Goal: Task Accomplishment & Management: Complete application form

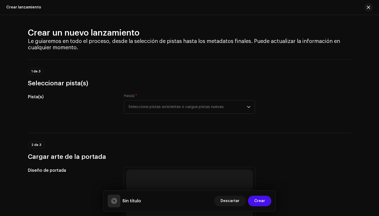
click at [194, 98] on div "Pista(s) * Seleccione pistas existentes o cargue pistas nuevas" at bounding box center [189, 104] width 131 height 20
click at [192, 106] on span "Seleccione pistas existentes o cargue pistas nuevas" at bounding box center [187, 106] width 118 height 13
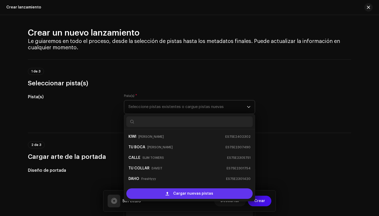
scroll to position [105, 0]
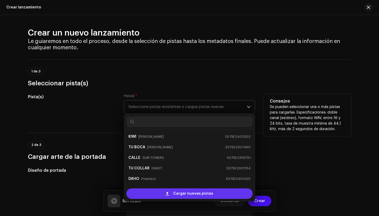
click at [176, 191] on span "Cargar nuevas pistas" at bounding box center [193, 193] width 40 height 11
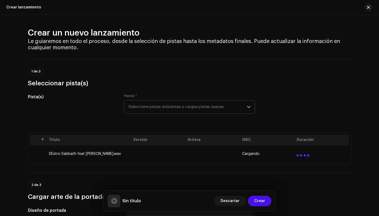
click at [108, 156] on td "DExtro Sabbath feat [PERSON_NAME].wav" at bounding box center [89, 153] width 84 height 17
click at [90, 154] on td "DExtro Sabbath feat [PERSON_NAME].wav" at bounding box center [89, 153] width 84 height 17
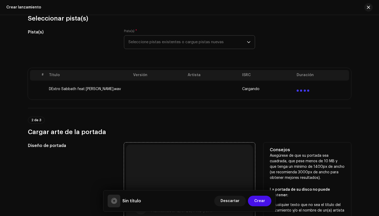
scroll to position [55, 0]
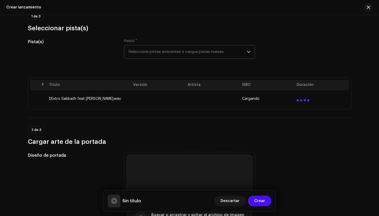
click at [227, 96] on td at bounding box center [212, 98] width 54 height 17
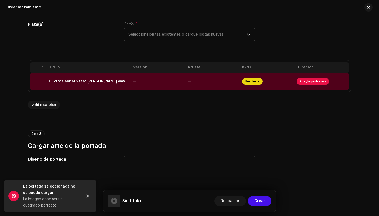
scroll to position [72, 0]
click at [309, 84] on span "Arreglar problemas" at bounding box center [312, 82] width 33 height 6
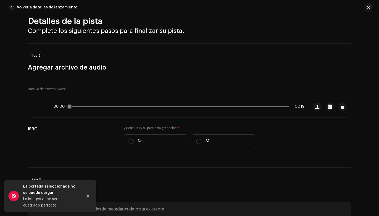
scroll to position [12, 0]
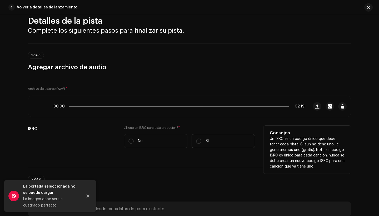
click at [203, 141] on label "Sí" at bounding box center [222, 141] width 63 height 14
click at [201, 141] on input "Sí" at bounding box center [198, 140] width 5 height 5
radio input "true"
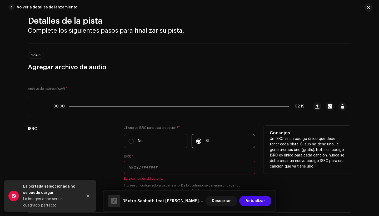
click at [159, 146] on label "No" at bounding box center [155, 141] width 63 height 14
click at [134, 144] on input "No" at bounding box center [130, 140] width 5 height 5
radio input "true"
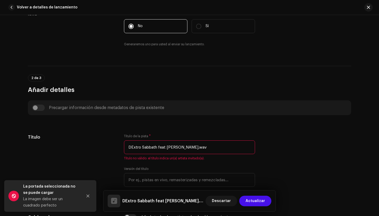
scroll to position [128, 0]
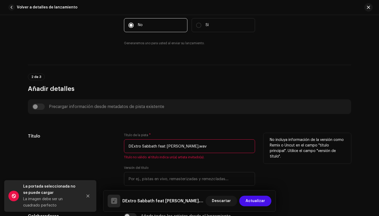
click at [176, 145] on input "DExtro Sabbath feat [PERSON_NAME].wav" at bounding box center [189, 146] width 131 height 14
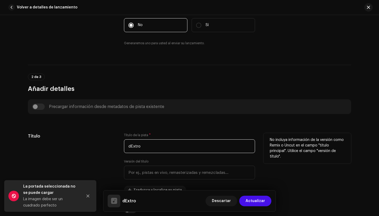
type input "dExtro"
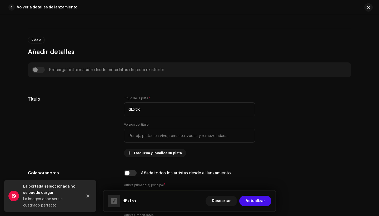
scroll to position [174, 0]
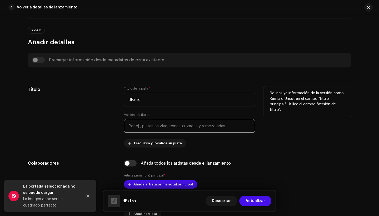
click at [157, 123] on input "text" at bounding box center [189, 126] width 131 height 14
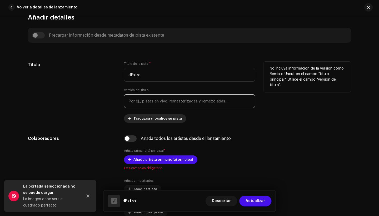
scroll to position [200, 0]
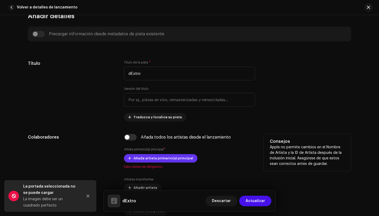
click at [143, 157] on span "Añada artista primario(a) principal" at bounding box center [163, 158] width 60 height 11
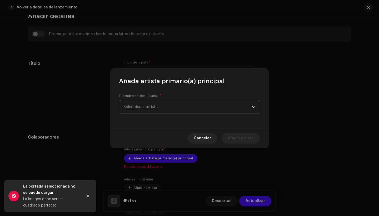
click at [161, 107] on span "Seleccionar artista" at bounding box center [187, 106] width 128 height 13
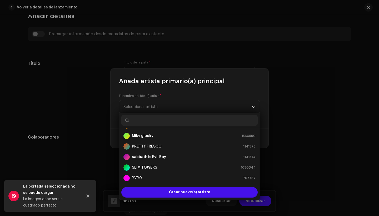
scroll to position [74, 0]
click at [154, 156] on strong "sabbath is Evil Boy" at bounding box center [149, 156] width 34 height 5
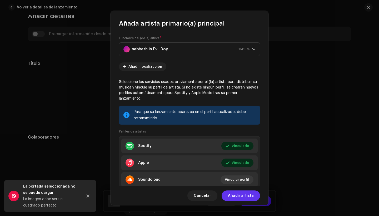
click at [237, 195] on span "Añadir artista" at bounding box center [241, 195] width 26 height 11
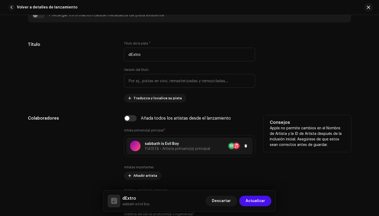
scroll to position [228, 0]
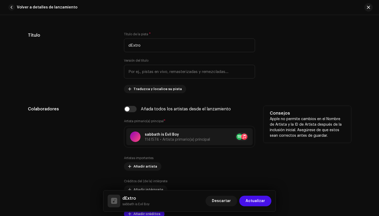
click at [150, 161] on div "Artistas importantes Añadir artista" at bounding box center [189, 163] width 131 height 15
click at [150, 162] on span "Añadir artista" at bounding box center [145, 166] width 24 height 11
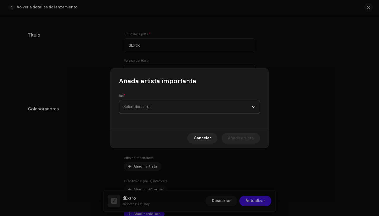
click at [174, 108] on span "Seleccionar rol" at bounding box center [187, 106] width 128 height 13
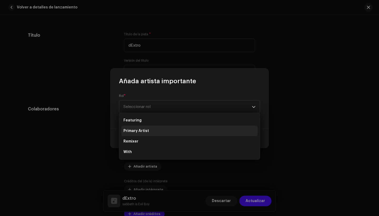
click at [164, 131] on li "Primary Artist" at bounding box center [189, 130] width 136 height 11
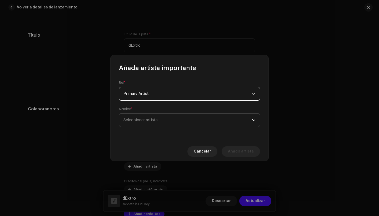
click at [177, 125] on span "Seleccionar artista" at bounding box center [187, 119] width 128 height 13
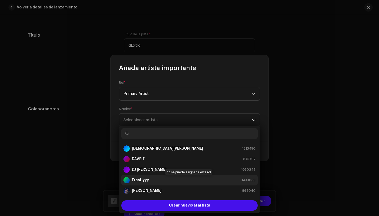
click at [162, 180] on div "FresHyyy 1441036" at bounding box center [189, 180] width 132 height 6
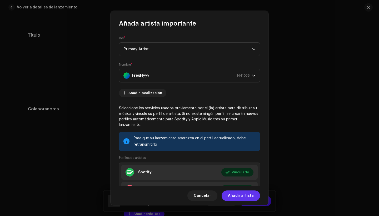
click at [245, 197] on span "Añadir artista" at bounding box center [241, 195] width 26 height 11
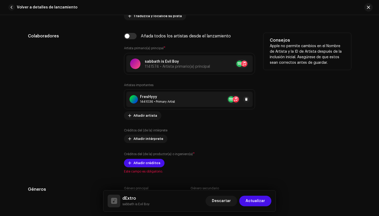
scroll to position [303, 0]
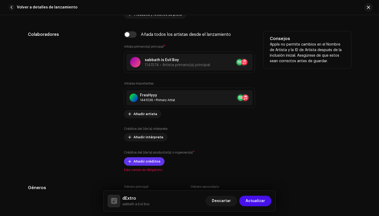
click at [144, 161] on span "Añadir créditos" at bounding box center [146, 161] width 27 height 11
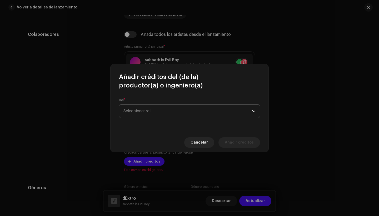
click at [183, 106] on span "Seleccionar rol" at bounding box center [187, 110] width 128 height 13
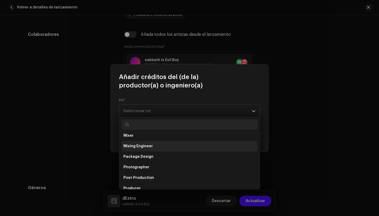
scroll to position [162, 0]
click at [176, 146] on li "Mixing Engineer" at bounding box center [189, 145] width 136 height 11
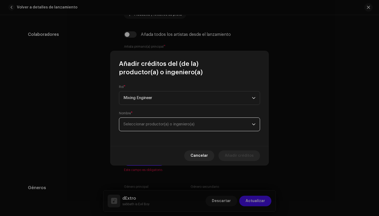
click at [180, 122] on span "Seleccionar productor(a) o ingeniero(a)" at bounding box center [158, 124] width 71 height 4
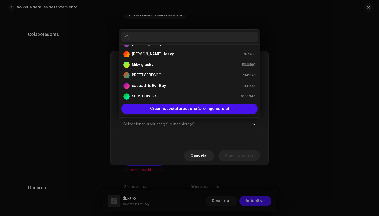
scroll to position [66, 0]
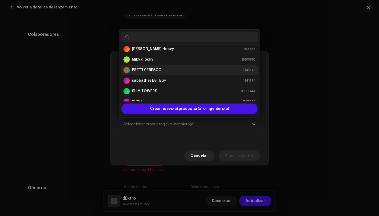
click at [161, 70] on strong "PRETTY FRESCO" at bounding box center [147, 69] width 30 height 5
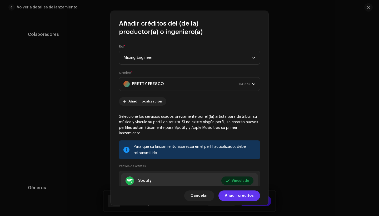
click at [240, 199] on span "Añadir créditos" at bounding box center [239, 195] width 29 height 11
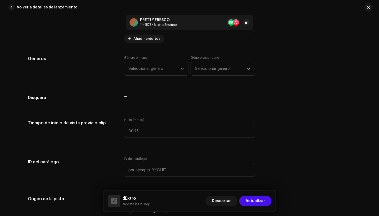
scroll to position [457, 0]
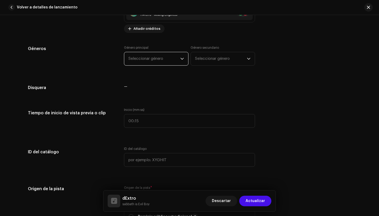
click at [164, 65] on span "Seleccionar género" at bounding box center [154, 58] width 52 height 13
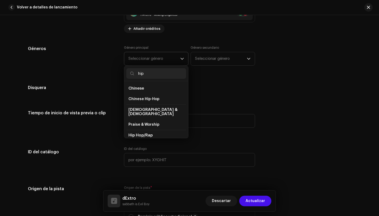
type input "hip"
click at [159, 130] on li "Hip Hop/Rap" at bounding box center [156, 135] width 60 height 11
click at [158, 131] on li "Hip Hop/Rap" at bounding box center [156, 135] width 60 height 11
click at [147, 134] on li "Hip Hop/Rap" at bounding box center [156, 135] width 60 height 11
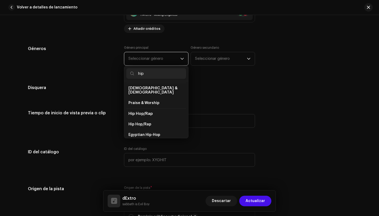
scroll to position [21, 0]
click at [152, 119] on li "Hip Hop/Rap" at bounding box center [156, 124] width 60 height 11
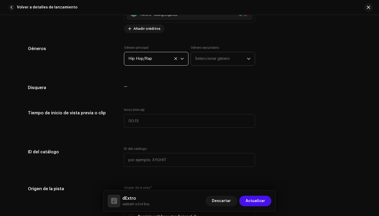
click at [216, 59] on span "Seleccionar género" at bounding box center [221, 58] width 52 height 13
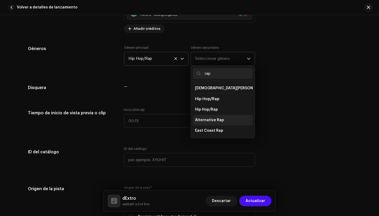
scroll to position [16, 0]
type input "rap"
click at [218, 117] on span "Alternative Rap" at bounding box center [209, 118] width 29 height 5
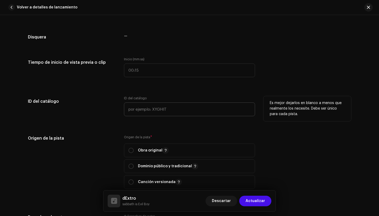
scroll to position [512, 0]
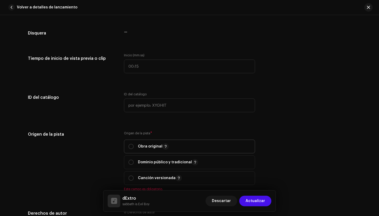
click at [138, 145] on p "Obra original" at bounding box center [153, 146] width 31 height 6
radio input "true"
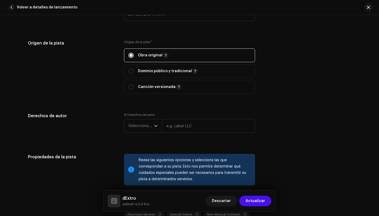
scroll to position [606, 0]
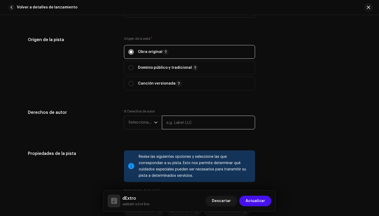
click at [189, 124] on input "text" at bounding box center [208, 122] width 93 height 14
click at [148, 124] on span "Seleccionar año" at bounding box center [141, 122] width 26 height 13
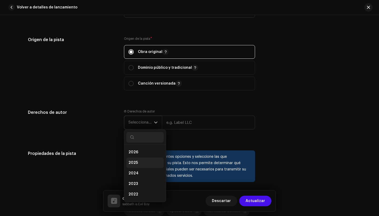
click at [144, 164] on li "2025" at bounding box center [144, 162] width 37 height 11
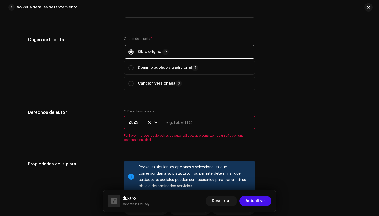
click at [182, 123] on input "text" at bounding box center [208, 122] width 93 height 14
type input "stezzyclub"
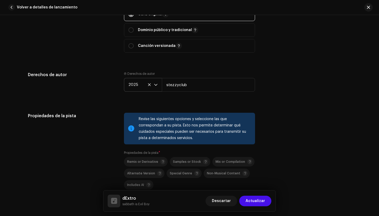
scroll to position [683, 0]
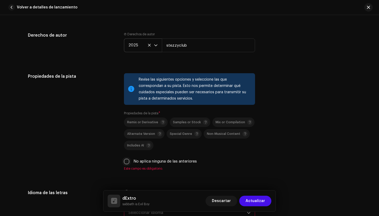
click at [127, 161] on input "No aplica ninguna de las anteriores" at bounding box center [126, 161] width 5 height 5
checkbox input "true"
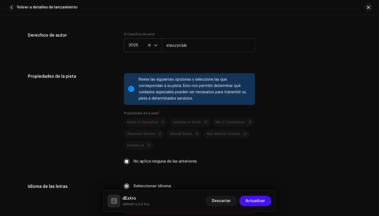
scroll to position [791, 0]
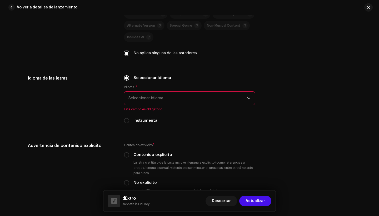
click at [158, 97] on span "Seleccionar idioma" at bounding box center [187, 98] width 118 height 13
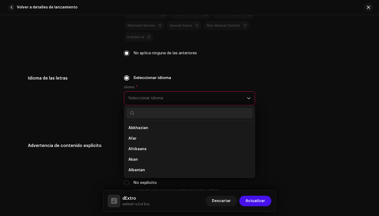
type input "e"
type input "w"
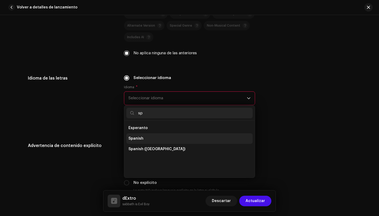
type input "sp"
click at [145, 139] on li "Spanish" at bounding box center [189, 138] width 126 height 11
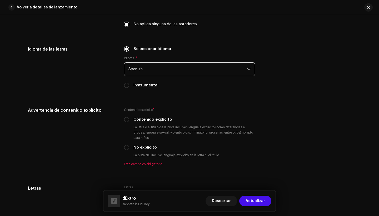
scroll to position [829, 0]
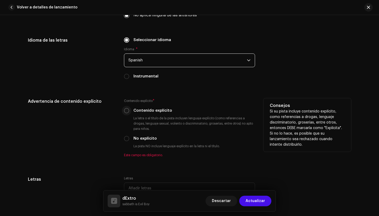
click at [126, 112] on input "Contenido explícito" at bounding box center [126, 110] width 5 height 5
radio input "true"
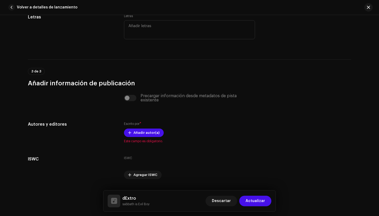
scroll to position [994, 0]
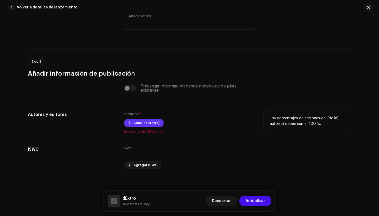
click at [143, 126] on span "Añadir autor(a)" at bounding box center [146, 123] width 26 height 11
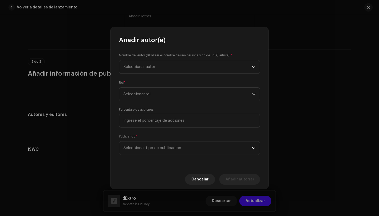
click at [184, 56] on small "Nombre del Autor ( DEBE ser el nombre de una persona y no de un(a) artista)." at bounding box center [174, 55] width 111 height 5
click at [184, 63] on span "Seleccionar autor" at bounding box center [187, 66] width 128 height 13
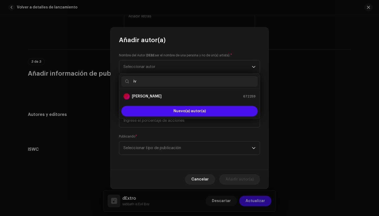
type input "iv"
click at [174, 99] on div "[PERSON_NAME] 672259" at bounding box center [189, 96] width 132 height 6
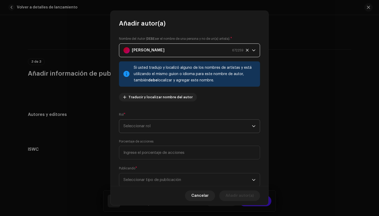
click at [175, 128] on span "Seleccionar rol" at bounding box center [187, 125] width 128 height 13
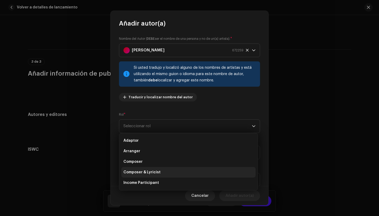
click at [163, 172] on li "Composer & Lyricist" at bounding box center [188, 172] width 134 height 11
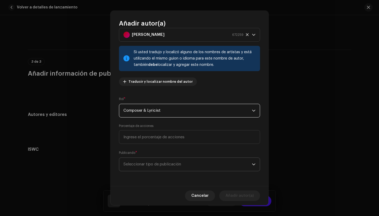
scroll to position [16, 0]
click at [184, 170] on span "Seleccionar tipo de publicación" at bounding box center [187, 163] width 128 height 13
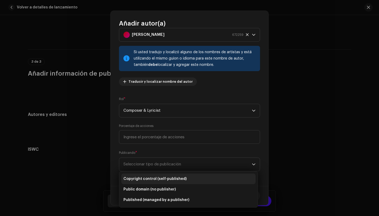
click at [173, 182] on li "Copyright control (self-published)" at bounding box center [188, 178] width 134 height 11
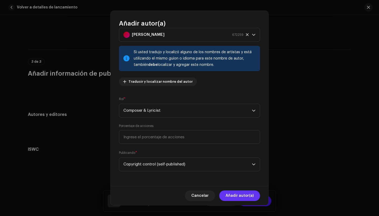
click at [229, 194] on span "Añadir autor(a)" at bounding box center [239, 195] width 28 height 11
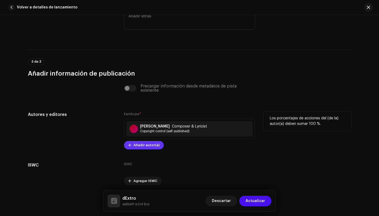
click at [153, 146] on span "Añadir autor(a)" at bounding box center [146, 145] width 26 height 11
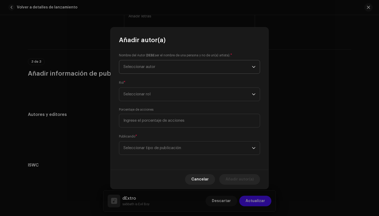
click at [181, 63] on span "Seleccionar autor" at bounding box center [187, 66] width 128 height 13
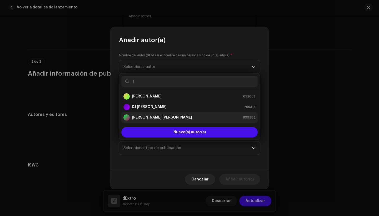
type input "j"
click at [161, 116] on strong "[PERSON_NAME] [PERSON_NAME]" at bounding box center [162, 117] width 60 height 5
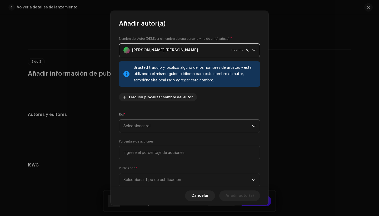
click at [163, 129] on span "Seleccionar rol" at bounding box center [187, 125] width 128 height 13
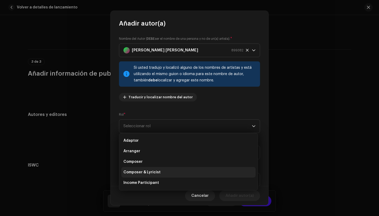
click at [160, 173] on li "Composer & Lyricist" at bounding box center [188, 172] width 134 height 11
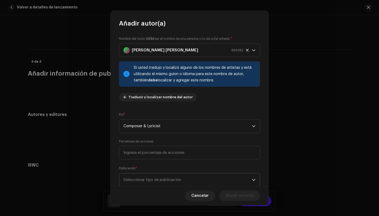
click at [160, 177] on span "Seleccionar tipo de publicación" at bounding box center [187, 179] width 128 height 13
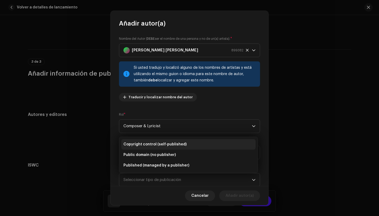
click at [168, 145] on span "Copyright control (self-published)" at bounding box center [154, 143] width 63 height 5
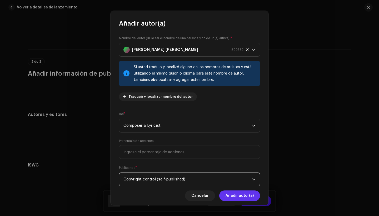
click at [239, 197] on span "Añadir autor(a)" at bounding box center [239, 195] width 28 height 11
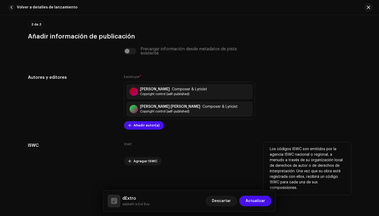
scroll to position [1036, 0]
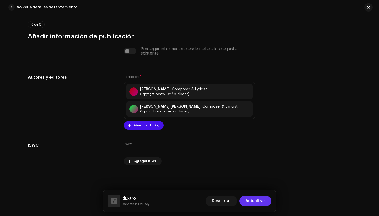
click at [255, 205] on span "Actualizar" at bounding box center [254, 200] width 19 height 11
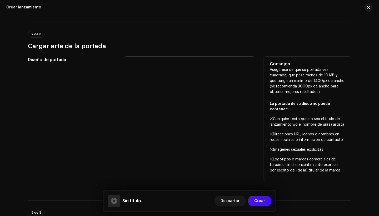
scroll to position [177, 0]
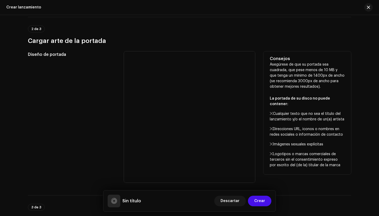
click at [271, 114] on p "Cualquier texto que no sea el título del lanzamiento y/o el nombre de un(a) art…" at bounding box center [307, 116] width 75 height 11
click at [267, 77] on div "Consejos Asegúrese de que su portada sea cuadrada, que pese menos de 10 MB y qu…" at bounding box center [307, 112] width 88 height 123
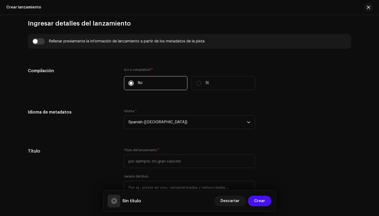
scroll to position [387, 0]
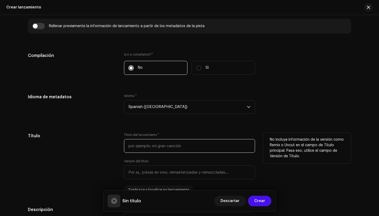
click at [221, 145] on input "text" at bounding box center [189, 146] width 131 height 14
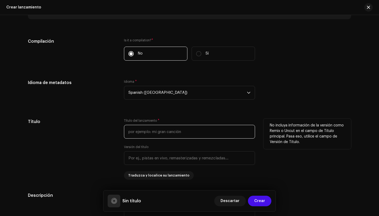
scroll to position [402, 0]
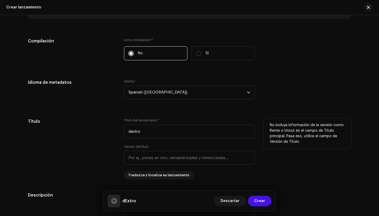
drag, startPoint x: 119, startPoint y: 156, endPoint x: 103, endPoint y: 147, distance: 17.8
click at [103, 147] on div "Título" at bounding box center [72, 148] width 88 height 61
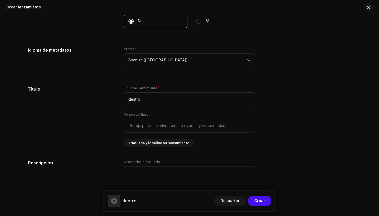
scroll to position [449, 0]
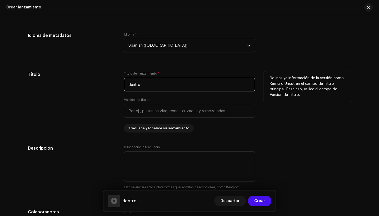
click at [141, 85] on input "dentro" at bounding box center [189, 85] width 131 height 14
type input "dExtro"
click at [205, 73] on div "Título del lanzamiento * dExtro" at bounding box center [189, 81] width 131 height 20
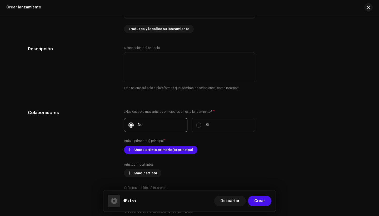
scroll to position [547, 0]
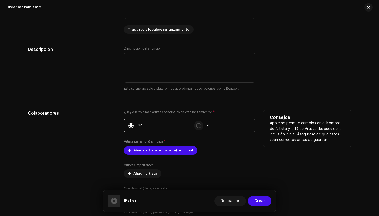
click at [196, 126] on input "Sí" at bounding box center [198, 125] width 5 height 5
radio input "true"
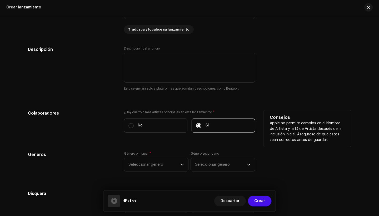
click at [169, 127] on label "No" at bounding box center [155, 125] width 63 height 14
click at [134, 127] on input "No" at bounding box center [130, 125] width 5 height 5
radio input "true"
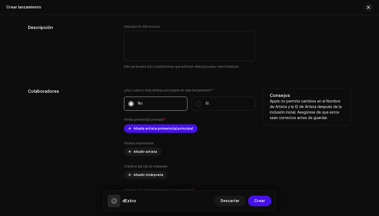
scroll to position [578, 0]
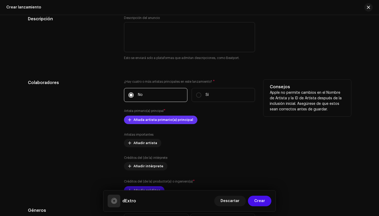
click at [174, 120] on span "Añada artista primario(a) principal" at bounding box center [163, 119] width 60 height 11
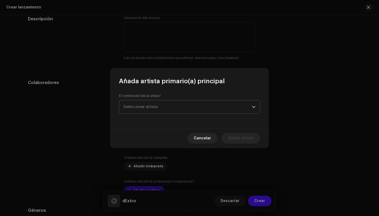
click at [200, 111] on span "Seleccionar artista" at bounding box center [187, 106] width 128 height 13
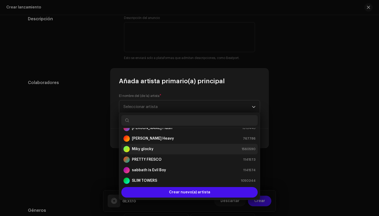
scroll to position [62, 0]
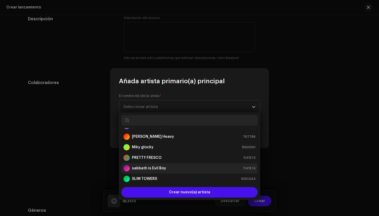
click at [177, 167] on div "sabbath is Evil Boy 1141574" at bounding box center [189, 168] width 132 height 6
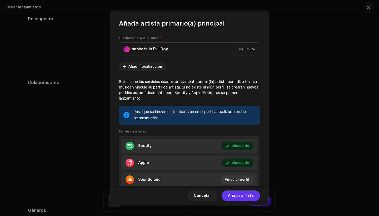
click at [246, 197] on span "Añadir artista" at bounding box center [241, 195] width 26 height 11
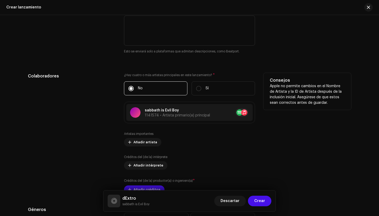
scroll to position [585, 0]
click at [149, 144] on span "Añadir artista" at bounding box center [145, 141] width 24 height 11
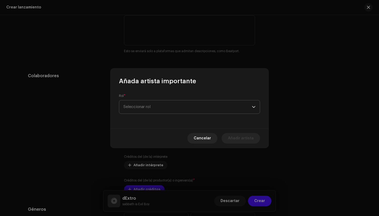
click at [201, 108] on span "Seleccionar rol" at bounding box center [187, 106] width 128 height 13
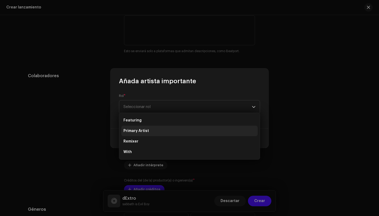
click at [184, 131] on li "Primary Artist" at bounding box center [189, 130] width 136 height 11
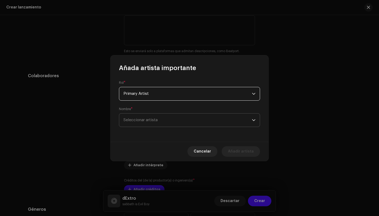
click at [188, 123] on span "Seleccionar artista" at bounding box center [187, 119] width 128 height 13
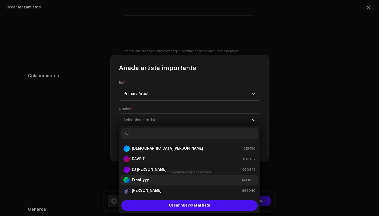
click at [184, 180] on div "FresHyyy 1441036" at bounding box center [189, 180] width 132 height 6
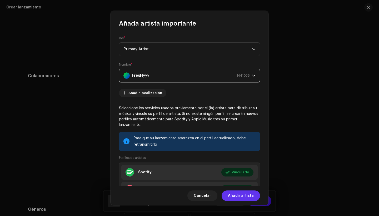
click at [237, 198] on span "Añadir artista" at bounding box center [241, 195] width 26 height 11
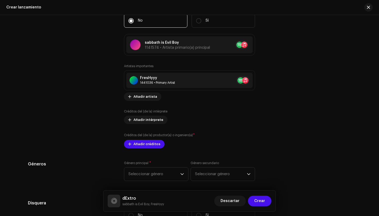
scroll to position [654, 0]
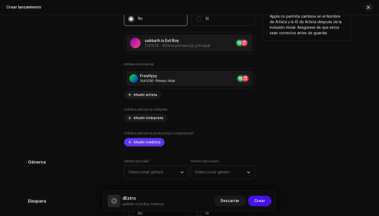
click at [153, 144] on span "Añadir créditos" at bounding box center [146, 142] width 27 height 11
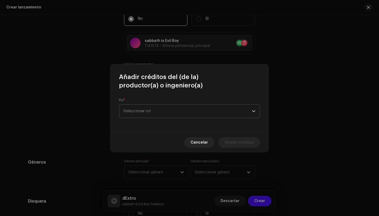
click at [182, 106] on span "Seleccionar rol" at bounding box center [187, 110] width 128 height 13
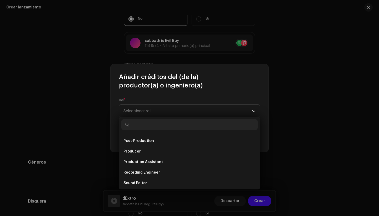
scroll to position [202, 0]
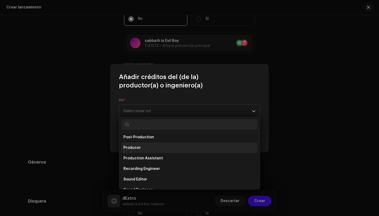
click at [159, 149] on li "Producer" at bounding box center [189, 147] width 136 height 11
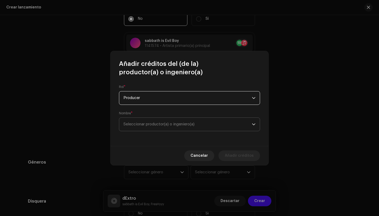
click at [171, 119] on span "Seleccionar productor(a) o ingeniero(a)" at bounding box center [187, 124] width 128 height 13
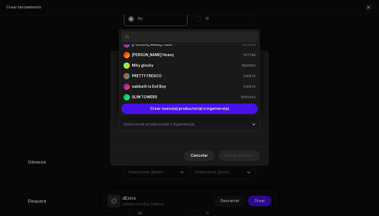
scroll to position [66, 0]
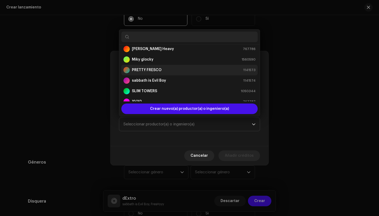
click at [182, 71] on div "PRETTY FRESCO 1141573" at bounding box center [189, 70] width 132 height 6
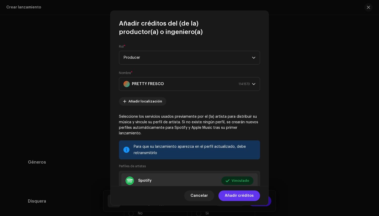
click at [233, 197] on span "Añadir créditos" at bounding box center [239, 195] width 29 height 11
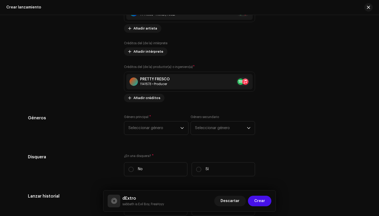
scroll to position [729, 0]
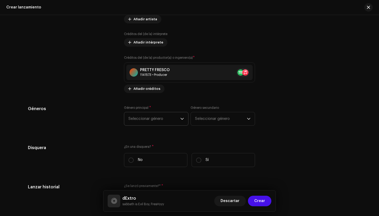
click at [172, 123] on span "Seleccionar género" at bounding box center [154, 118] width 52 height 13
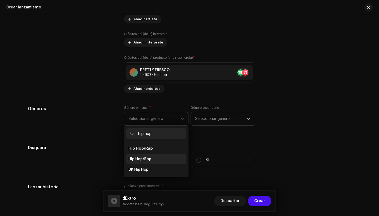
type input "hip hop"
click at [149, 159] on span "Hip Hop/Rap" at bounding box center [139, 158] width 23 height 5
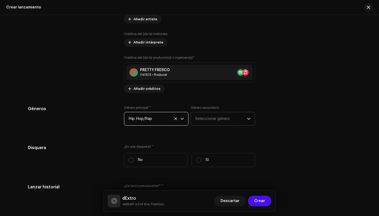
click at [219, 120] on span "Seleccionar género" at bounding box center [221, 118] width 52 height 13
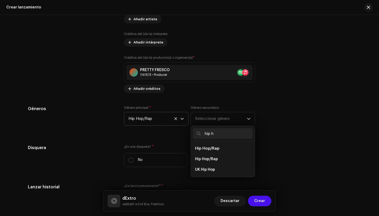
scroll to position [0, 0]
type input "hip hop"
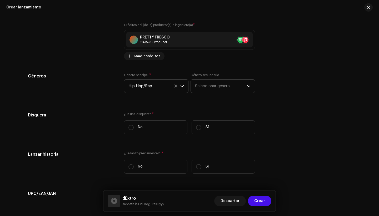
scroll to position [762, 0]
click at [220, 86] on span "Seleccionar género" at bounding box center [221, 85] width 52 height 13
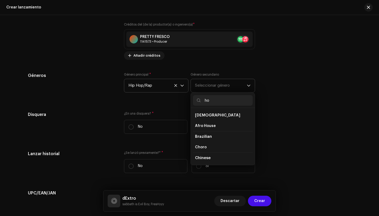
type input "hop"
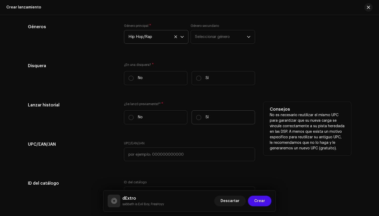
scroll to position [816, 0]
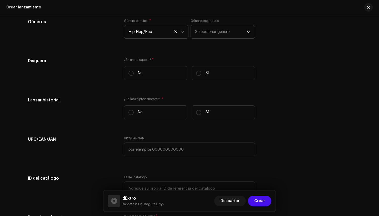
click at [223, 30] on span "Seleccionar género" at bounding box center [221, 31] width 52 height 13
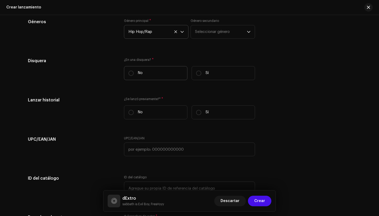
click at [162, 70] on label "No" at bounding box center [155, 73] width 63 height 14
click at [134, 70] on input "No" at bounding box center [130, 72] width 5 height 5
radio input "true"
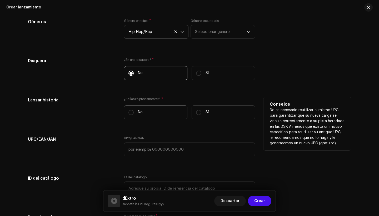
click at [163, 106] on label "No" at bounding box center [155, 112] width 63 height 14
click at [134, 110] on input "No" at bounding box center [130, 112] width 5 height 5
radio input "true"
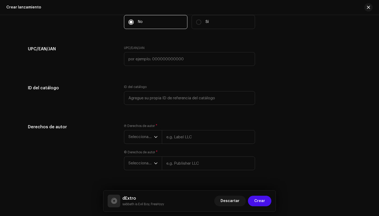
scroll to position [907, 0]
click at [156, 136] on icon "dropdown trigger" at bounding box center [156, 136] width 4 height 4
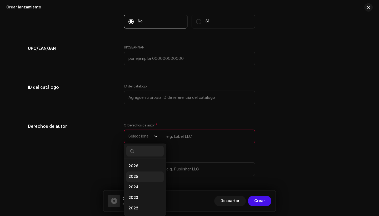
click at [141, 176] on li "2025" at bounding box center [144, 176] width 37 height 11
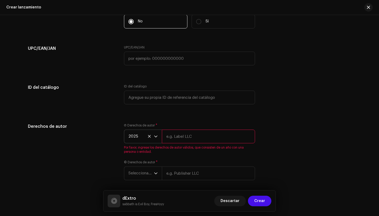
click at [182, 134] on input "text" at bounding box center [208, 136] width 93 height 14
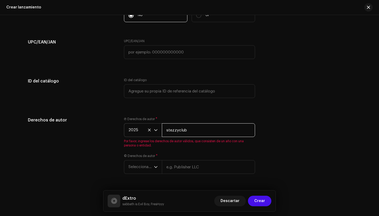
type input "stezzyclub"
click at [261, 151] on div "Derechos de autor Ⓟ Derechos de autor * 2025 stezzyclub Por favor, ingrese los …" at bounding box center [189, 148] width 323 height 63
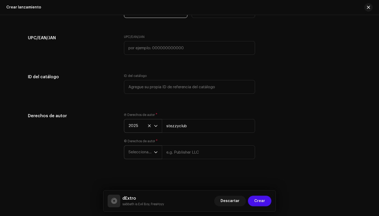
scroll to position [917, 0]
click at [156, 152] on p-select "Seleccionar año" at bounding box center [143, 152] width 38 height 14
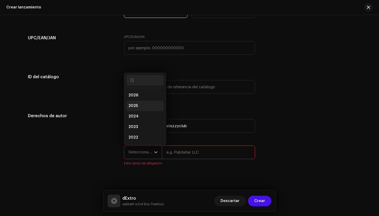
click at [146, 106] on li "2025" at bounding box center [144, 105] width 37 height 11
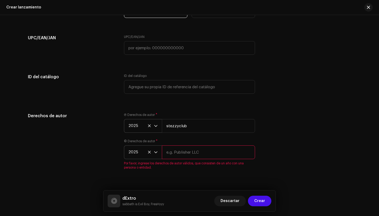
click at [187, 155] on input "text" at bounding box center [208, 152] width 93 height 14
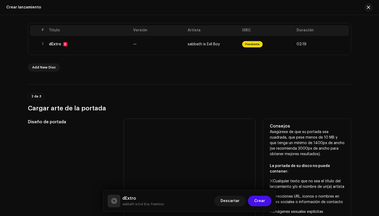
scroll to position [110, 0]
type input "stezzyclub"
click at [214, 155] on div at bounding box center [189, 183] width 131 height 131
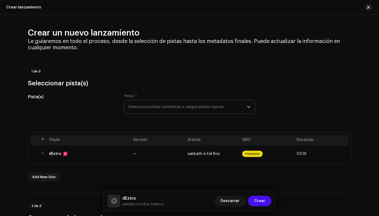
scroll to position [0, 0]
click at [236, 109] on span "Seleccione pistas existentes o cargue pistas nuevas" at bounding box center [187, 106] width 118 height 13
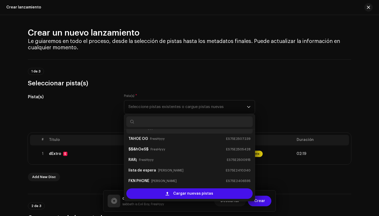
scroll to position [2, 0]
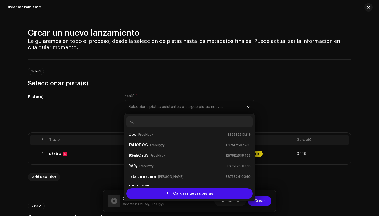
click at [223, 72] on div "1 de 3 Seleccionar pista(s)" at bounding box center [189, 77] width 323 height 19
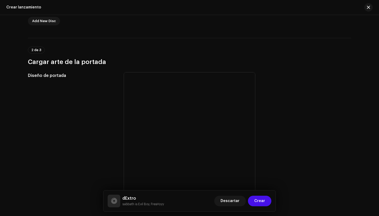
scroll to position [158, 0]
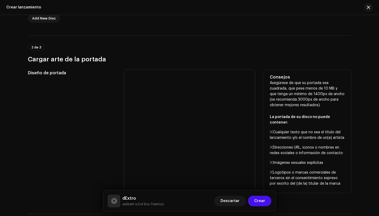
click at [192, 140] on p-progress-spinner at bounding box center [189, 135] width 11 height 11
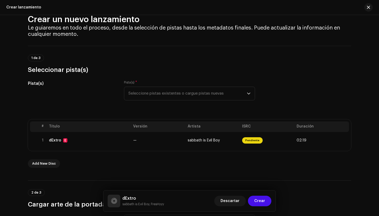
scroll to position [12, 0]
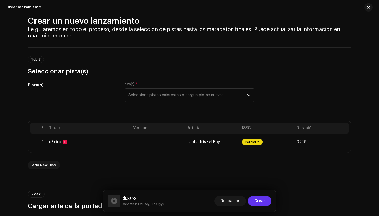
click at [266, 200] on button "Crear" at bounding box center [259, 200] width 23 height 11
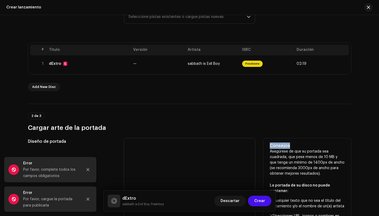
scroll to position [89, 0]
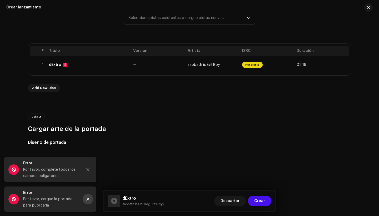
click at [90, 199] on button "Close" at bounding box center [88, 199] width 11 height 11
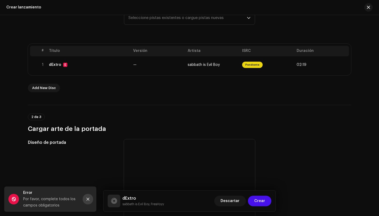
click at [87, 199] on icon "Close" at bounding box center [88, 199] width 4 height 4
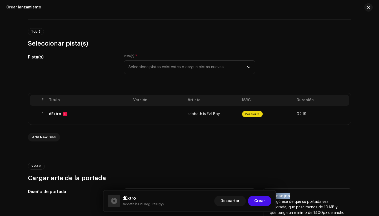
scroll to position [31, 0]
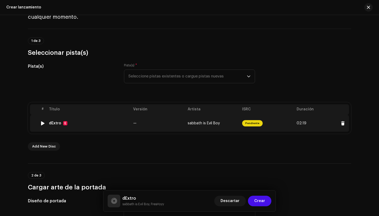
click at [249, 123] on span "Pendiente" at bounding box center [252, 123] width 21 height 6
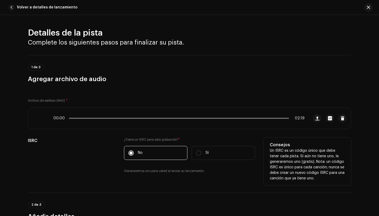
scroll to position [0, 0]
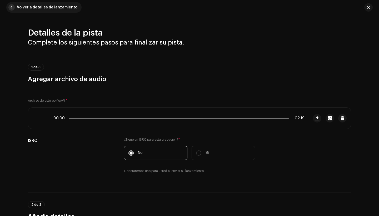
click at [14, 8] on span "button" at bounding box center [11, 7] width 6 height 6
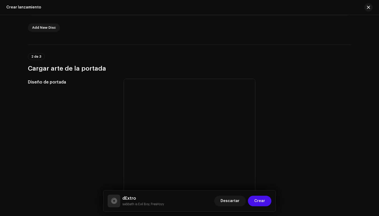
scroll to position [171, 0]
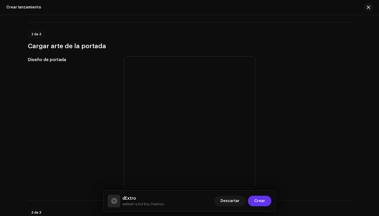
click at [260, 201] on span "Crear" at bounding box center [259, 200] width 11 height 11
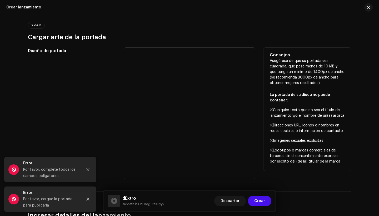
scroll to position [182, 0]
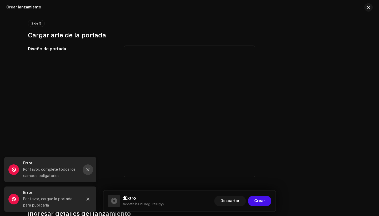
click at [88, 170] on icon "Close" at bounding box center [88, 169] width 3 height 3
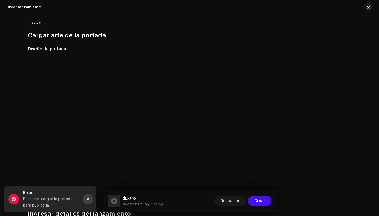
click at [90, 201] on button "Close" at bounding box center [88, 199] width 11 height 11
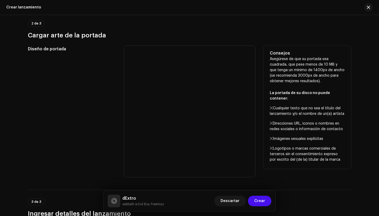
click at [225, 70] on div at bounding box center [189, 111] width 131 height 131
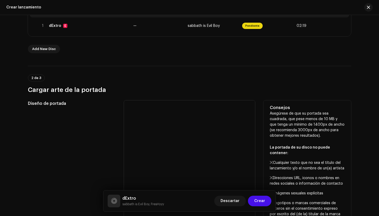
scroll to position [126, 0]
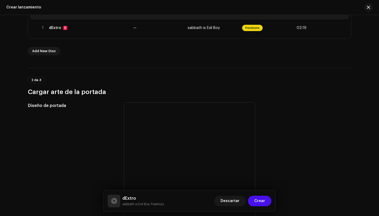
click at [164, 75] on div "2 de 3 Cargar arte de la portada" at bounding box center [189, 82] width 323 height 28
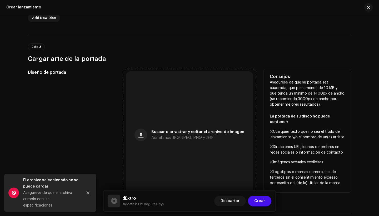
scroll to position [160, 0]
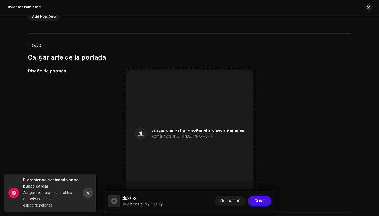
click at [88, 197] on button "Close" at bounding box center [88, 192] width 11 height 11
click at [88, 192] on icon "Close" at bounding box center [88, 192] width 3 height 3
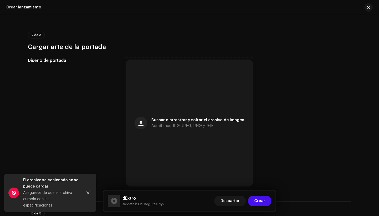
scroll to position [175, 0]
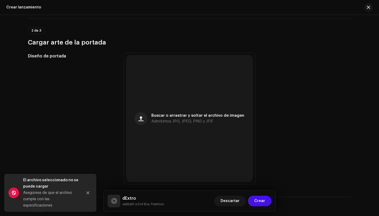
click at [69, 193] on div "Asegúrese de que el archivo cumpla con las especificaciones" at bounding box center [50, 198] width 55 height 19
click at [8, 197] on div "El archivo seleccionado no se puede cargar Asegúrese de que el archivo cumpla c…" at bounding box center [50, 193] width 92 height 38
click at [18, 191] on span at bounding box center [13, 192] width 11 height 11
click at [219, 37] on div "2 de 3 Cargar arte de la portada" at bounding box center [189, 36] width 323 height 19
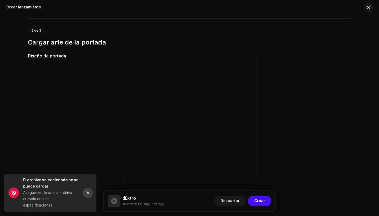
click at [91, 193] on button "Close" at bounding box center [88, 192] width 11 height 11
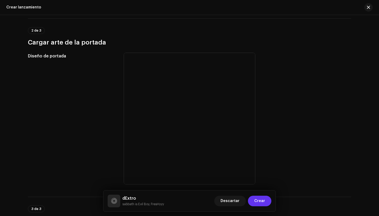
click at [264, 200] on span "Crear" at bounding box center [259, 200] width 11 height 11
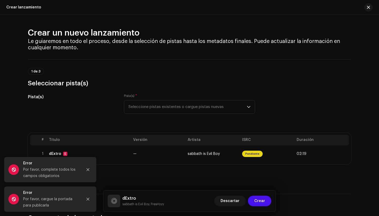
scroll to position [0, 0]
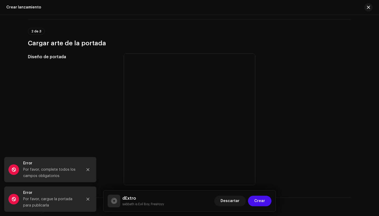
scroll to position [180, 0]
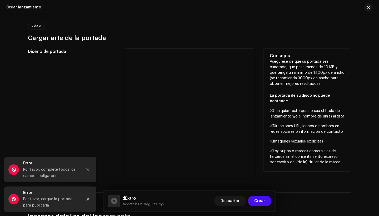
click at [290, 71] on p "Asegúrese de que su portada sea cuadrada, que pese menos de 10 MB y que tenga u…" at bounding box center [307, 112] width 75 height 106
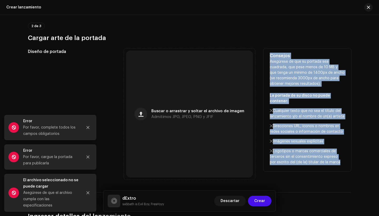
drag, startPoint x: 268, startPoint y: 55, endPoint x: 328, endPoint y: 156, distance: 117.9
click at [329, 157] on div "Consejos Asegúrese de que su portada sea cuadrada, que pese menos de 10 MB y qu…" at bounding box center [307, 109] width 88 height 123
copy div "Consejos Asegúrese de que su portada sea cuadrada, que pese menos de 10 MB y qu…"
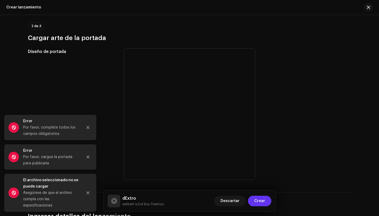
click at [261, 202] on span "Crear" at bounding box center [259, 200] width 11 height 11
click at [85, 194] on button "Close" at bounding box center [88, 192] width 11 height 11
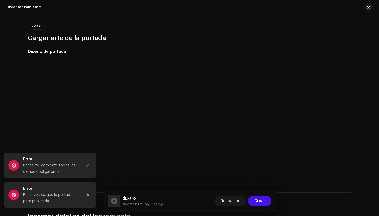
click at [85, 194] on button "Close" at bounding box center [88, 194] width 11 height 11
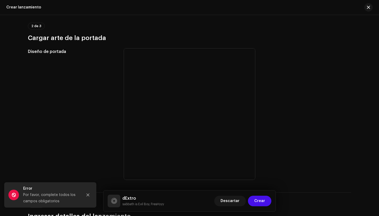
click at [85, 193] on div "Error Por favor, complete todos los [PERSON_NAME] obligatorios" at bounding box center [50, 194] width 92 height 25
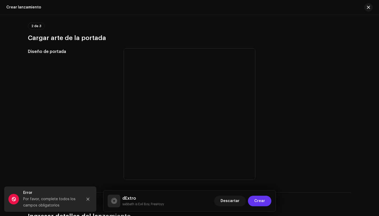
click at [260, 202] on span "Crear" at bounding box center [259, 200] width 11 height 11
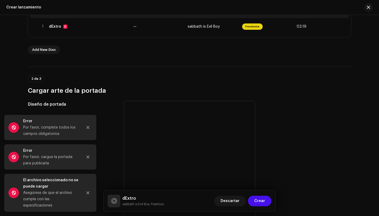
scroll to position [128, 0]
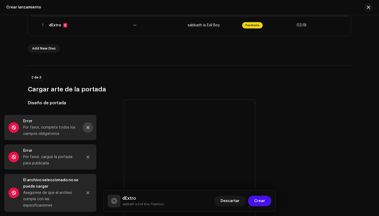
click at [88, 126] on icon "Close" at bounding box center [88, 127] width 4 height 4
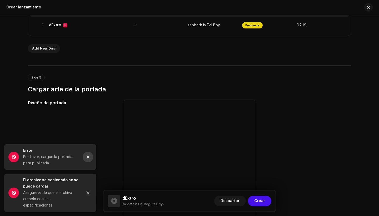
click at [88, 155] on icon "Close" at bounding box center [88, 157] width 4 height 4
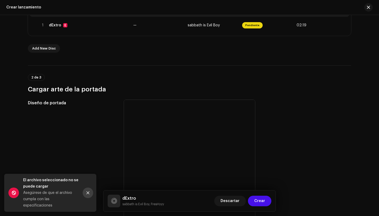
click at [87, 194] on icon "Close" at bounding box center [88, 193] width 4 height 4
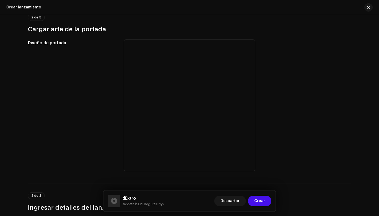
scroll to position [189, 0]
click at [219, 27] on h3 "Cargar arte de la portada" at bounding box center [189, 28] width 323 height 8
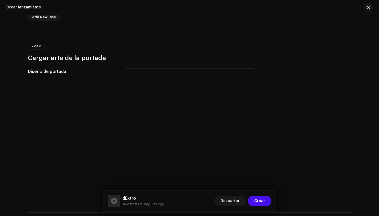
scroll to position [159, 0]
click at [261, 203] on span "Crear" at bounding box center [259, 200] width 11 height 11
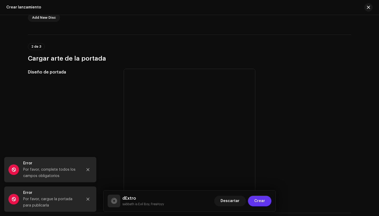
click at [261, 203] on span "Crear" at bounding box center [259, 200] width 11 height 11
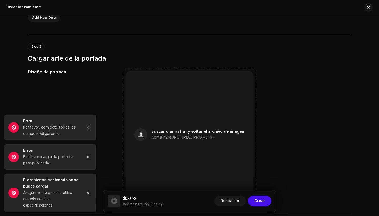
click at [218, 36] on div "2 de 3 Cargar arte de la portada" at bounding box center [189, 48] width 323 height 28
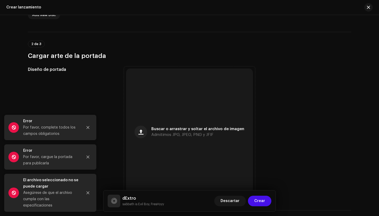
scroll to position [173, 0]
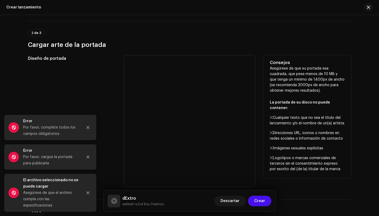
click at [198, 74] on div at bounding box center [189, 120] width 131 height 131
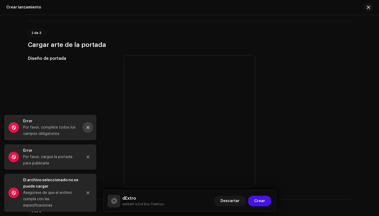
click at [90, 129] on button "Close" at bounding box center [88, 127] width 11 height 11
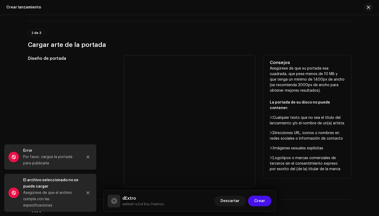
click at [94, 73] on div "Diseño de portada" at bounding box center [72, 120] width 88 height 131
